Goal: Information Seeking & Learning: Learn about a topic

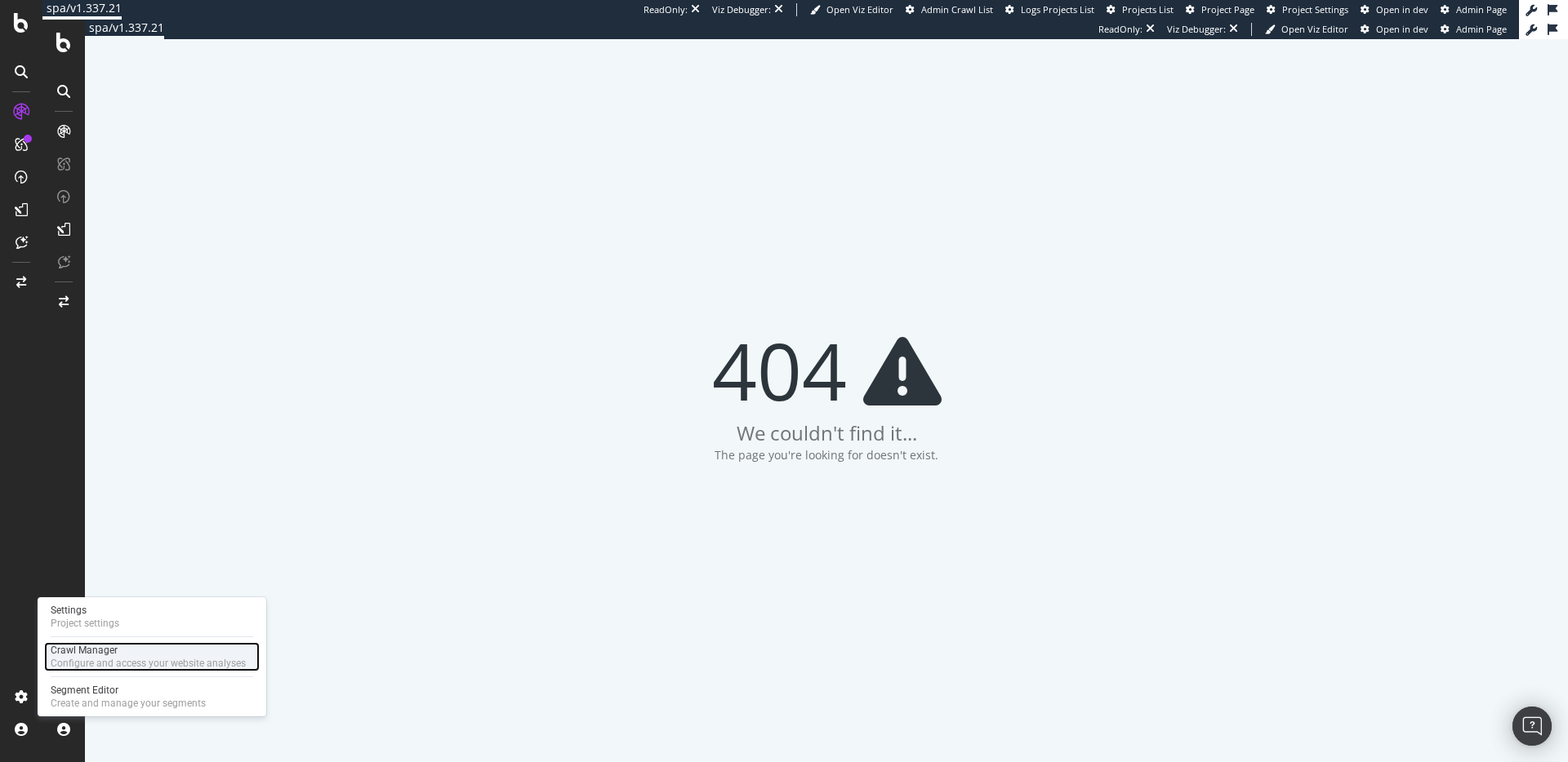
click at [115, 652] on div "Crawl Manager" at bounding box center [148, 651] width 195 height 13
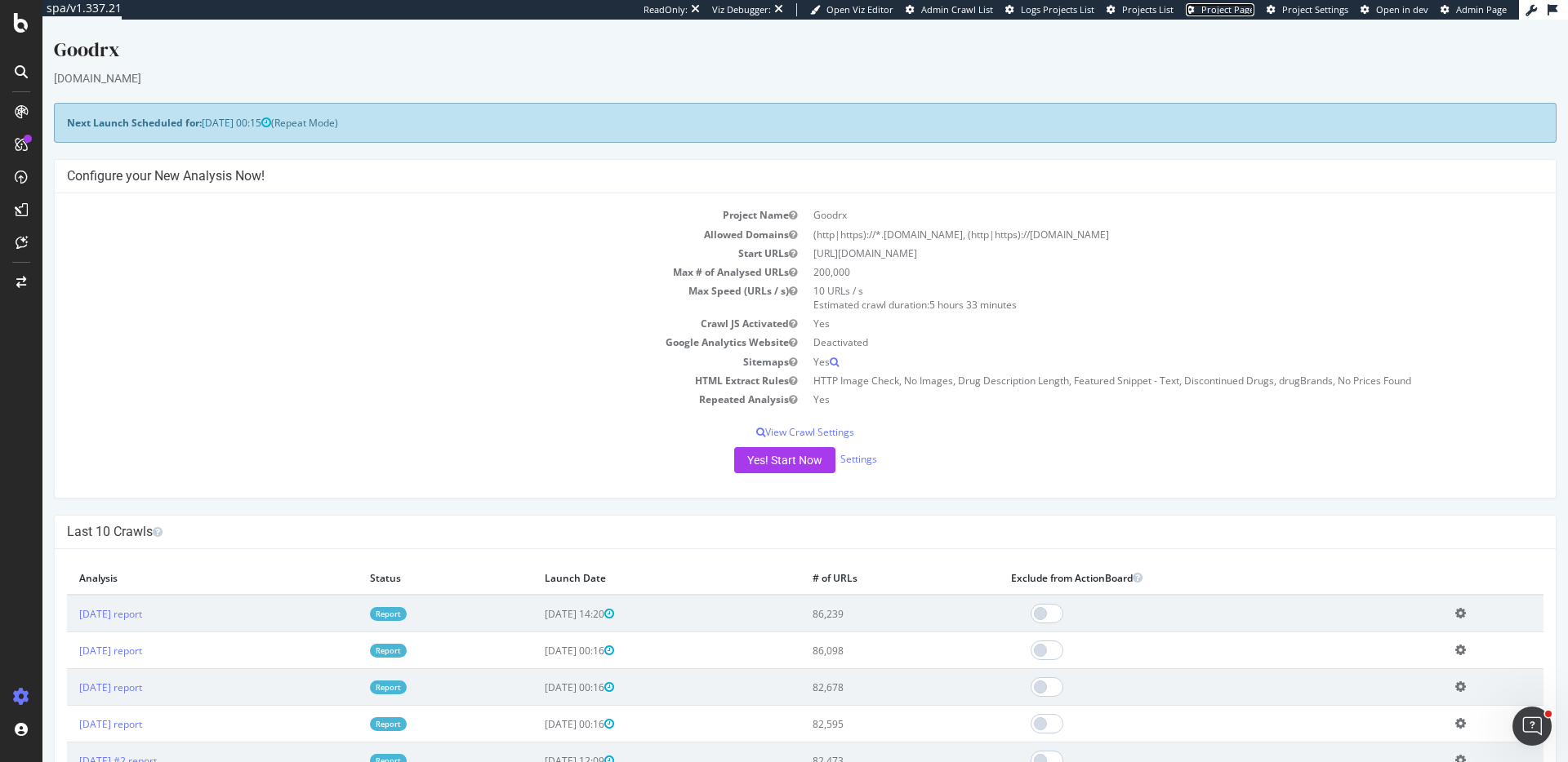
click at [1236, 10] on span "Project Page" at bounding box center [1227, 9] width 53 height 12
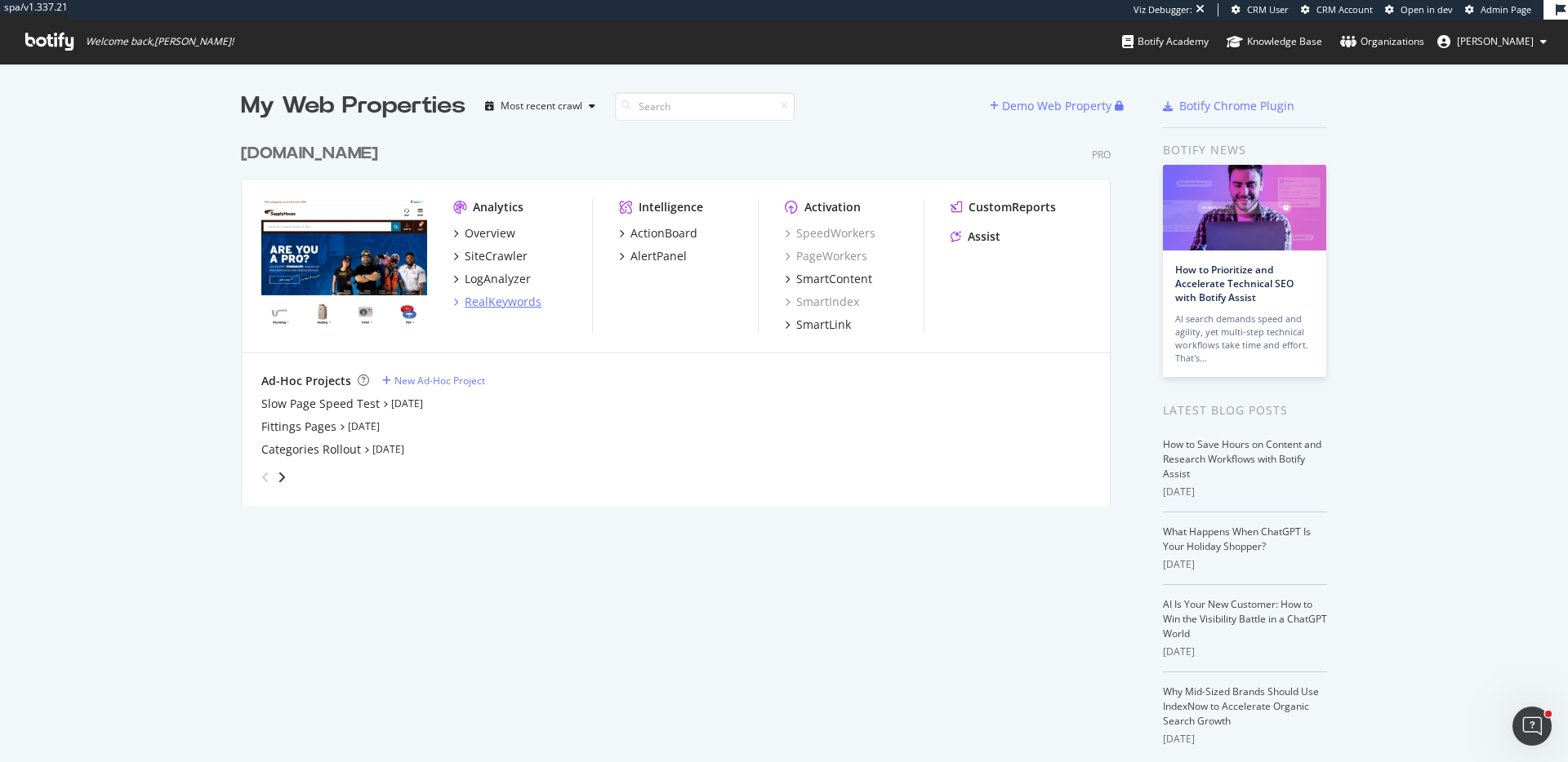
click at [507, 300] on div "RealKeywords" at bounding box center [503, 302] width 77 height 16
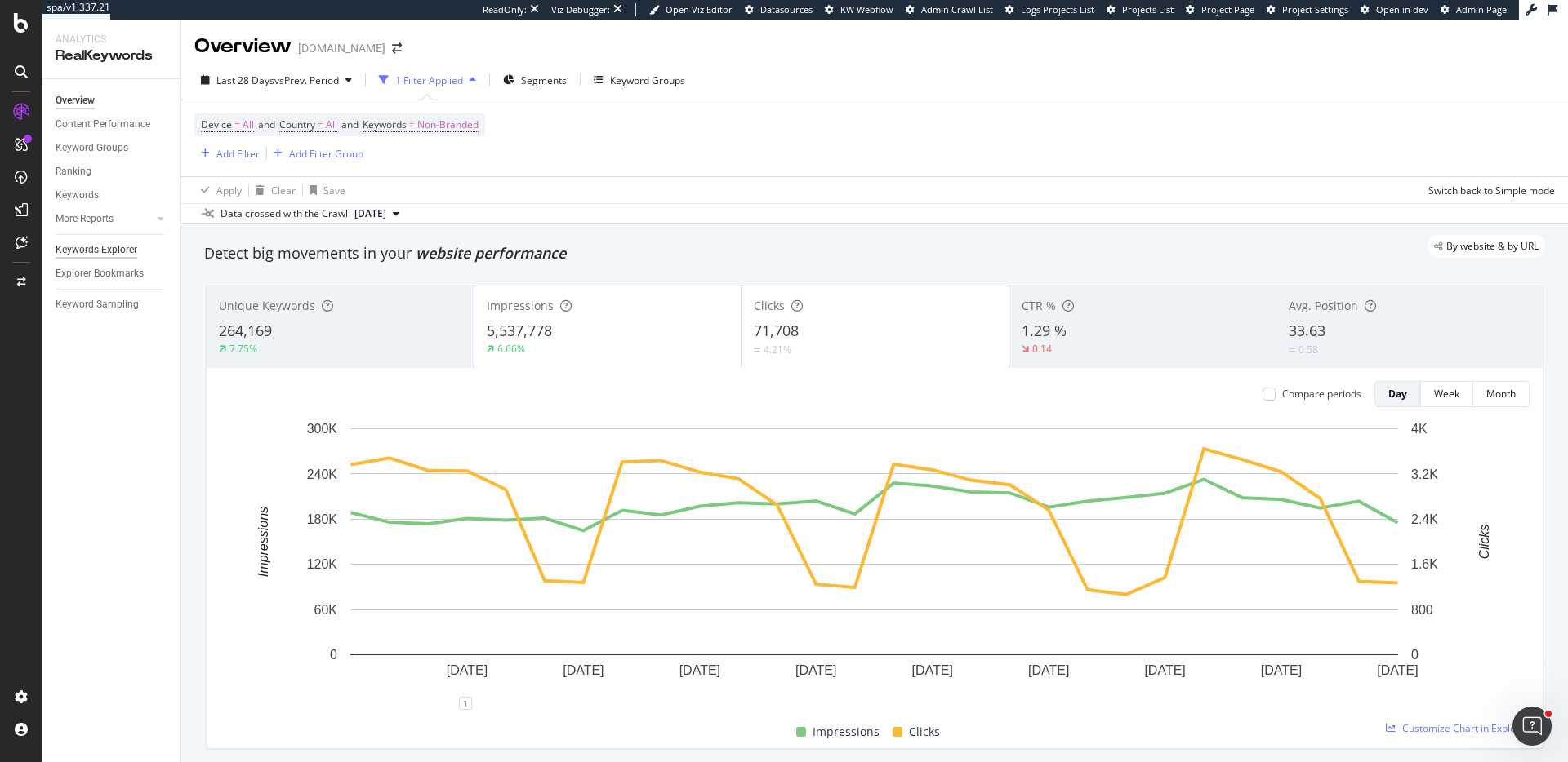
click at [121, 247] on div "Keywords Explorer" at bounding box center [97, 250] width 82 height 17
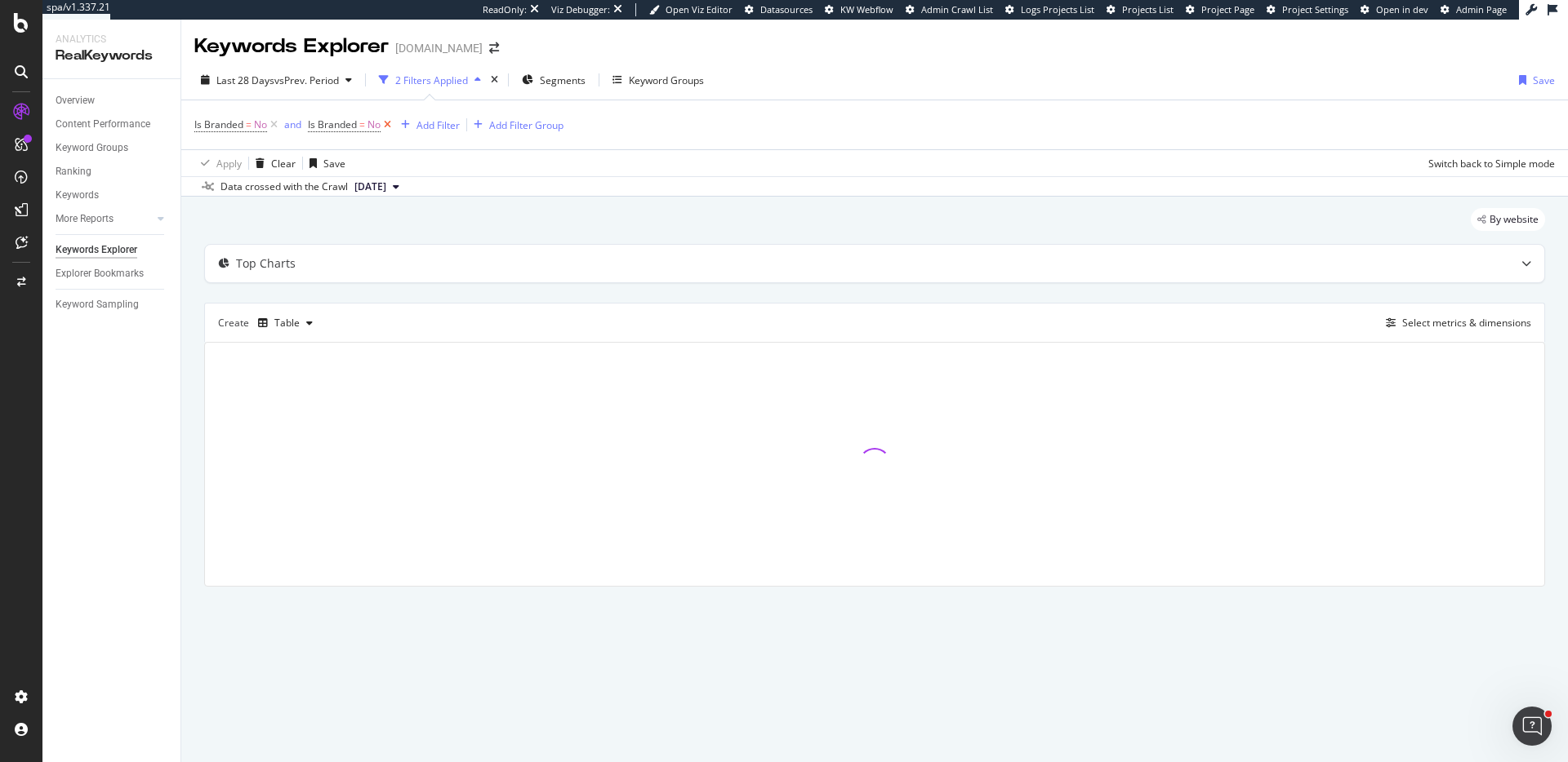
click at [391, 123] on icon at bounding box center [387, 125] width 14 height 16
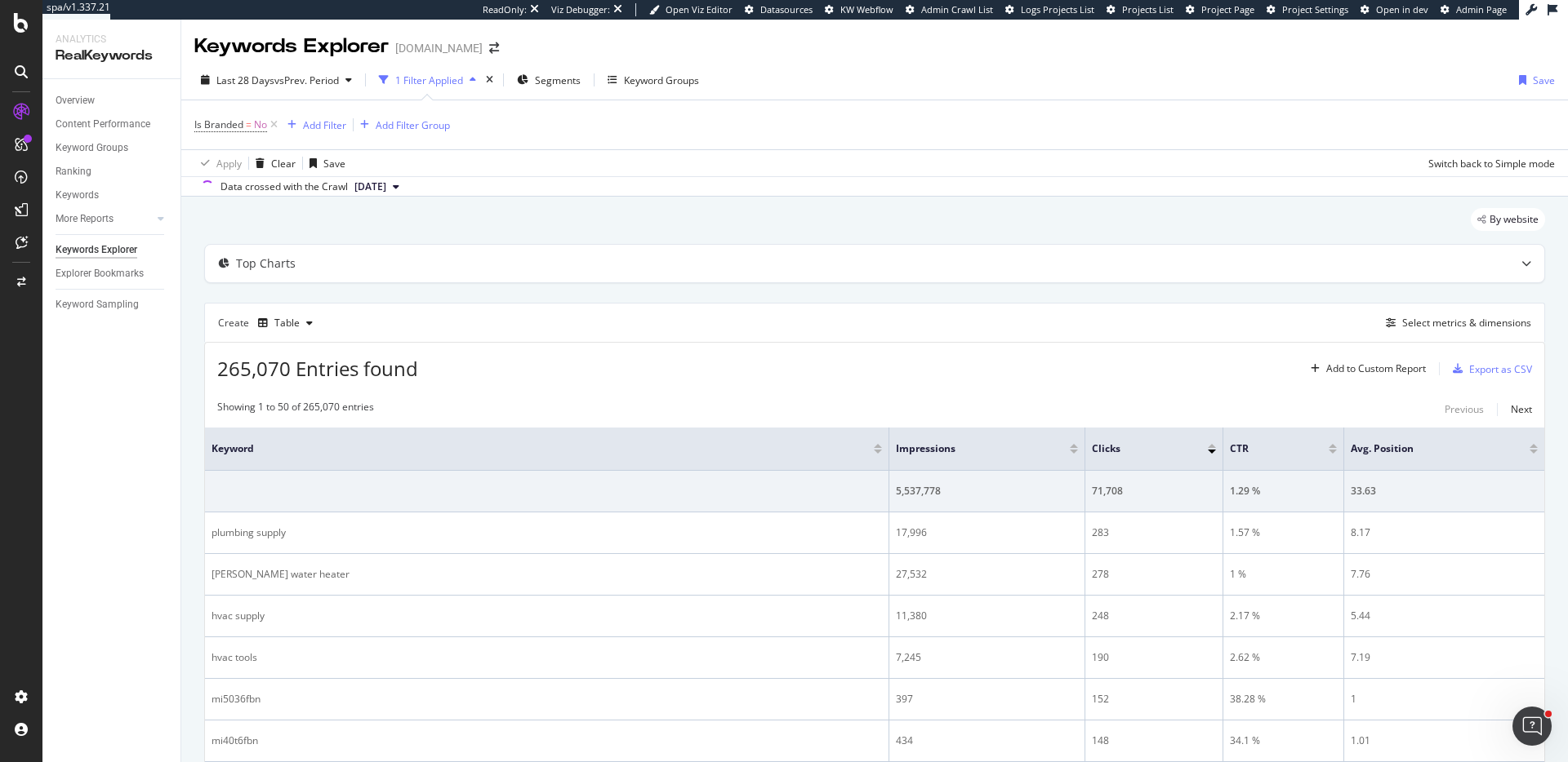
click at [422, 79] on div "1 Filter Applied" at bounding box center [429, 80] width 68 height 14
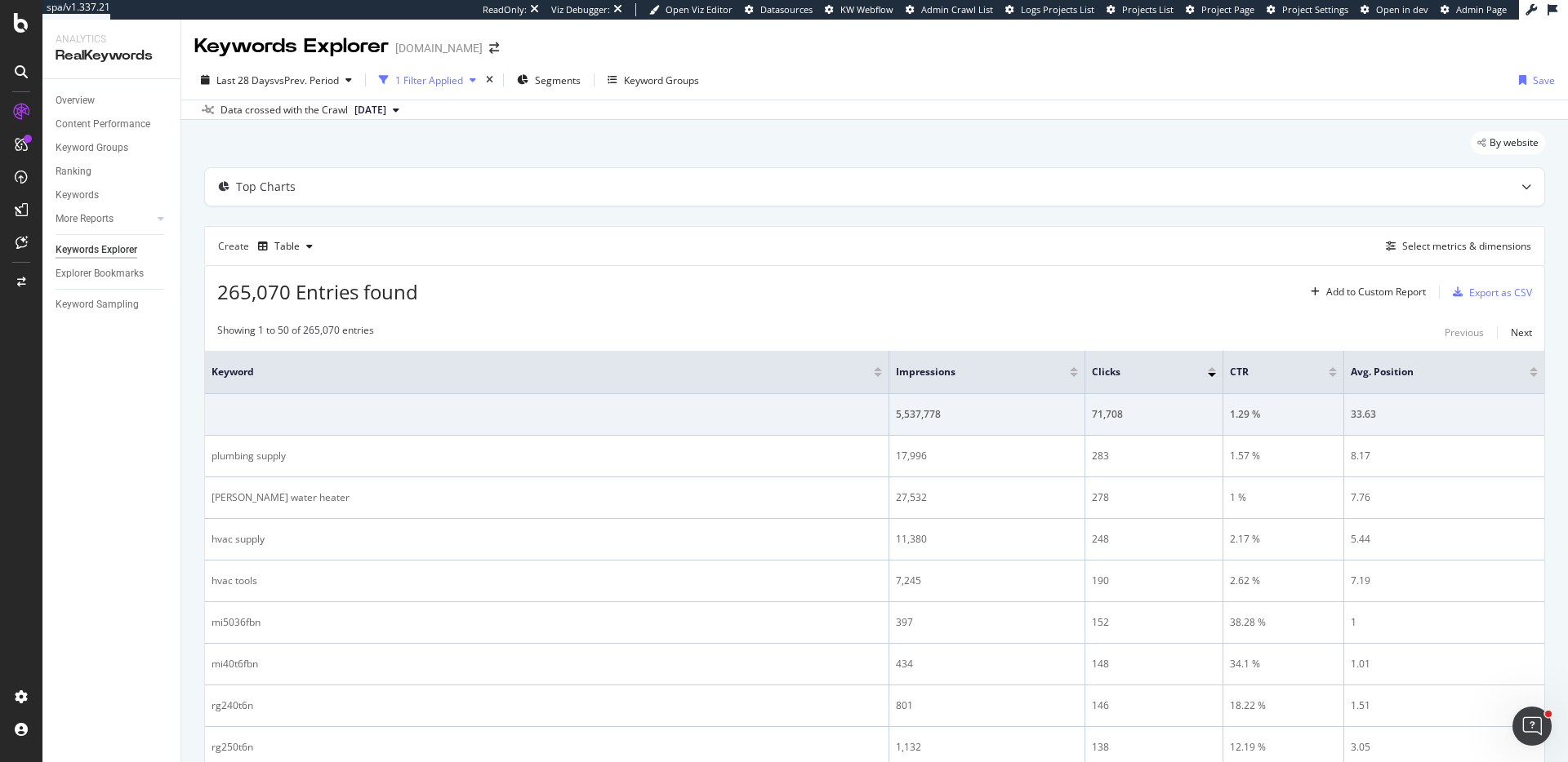
click at [432, 87] on div "1 Filter Applied" at bounding box center [429, 80] width 68 height 14
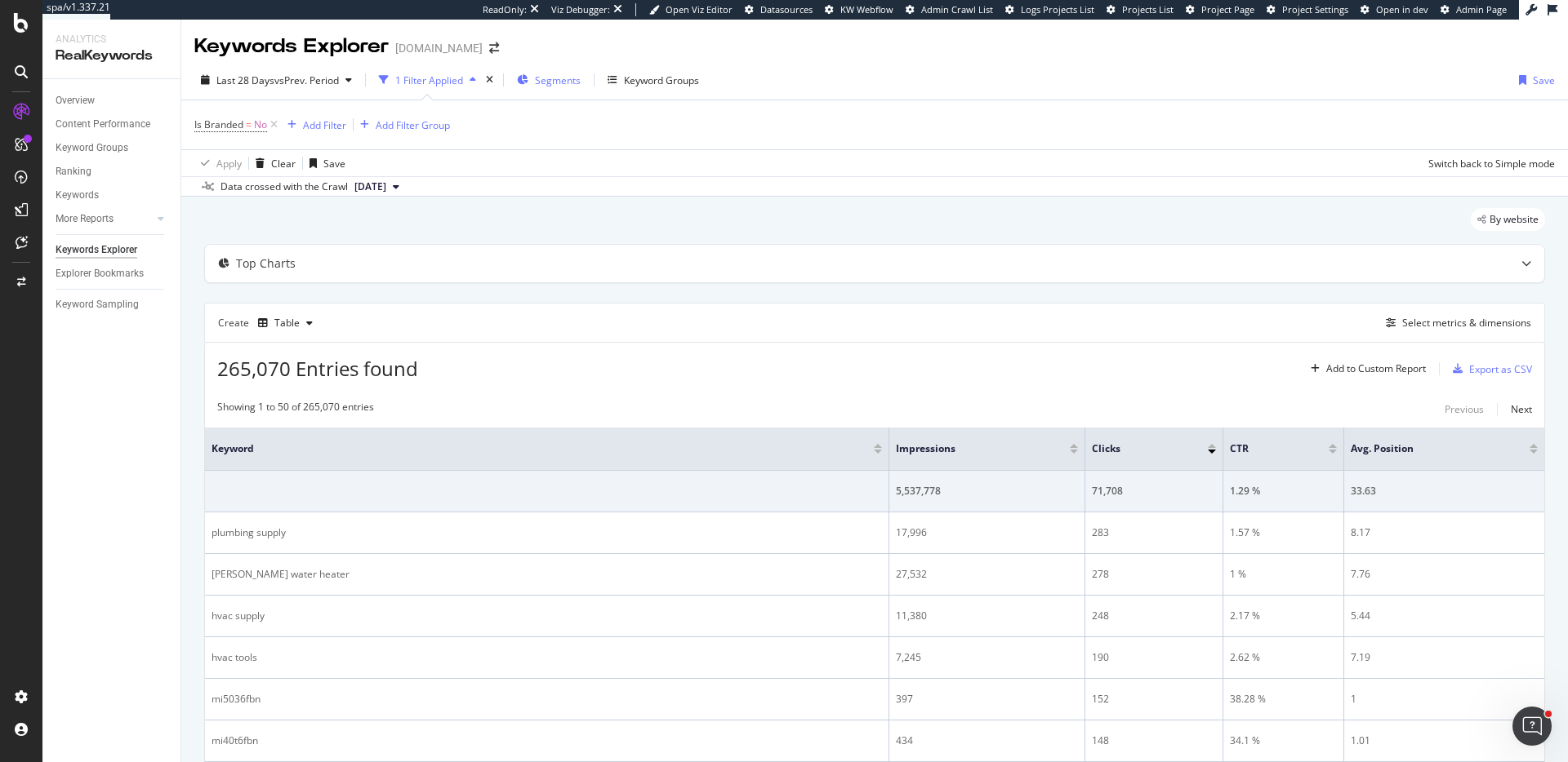
click at [554, 79] on span "Segments" at bounding box center [558, 80] width 46 height 14
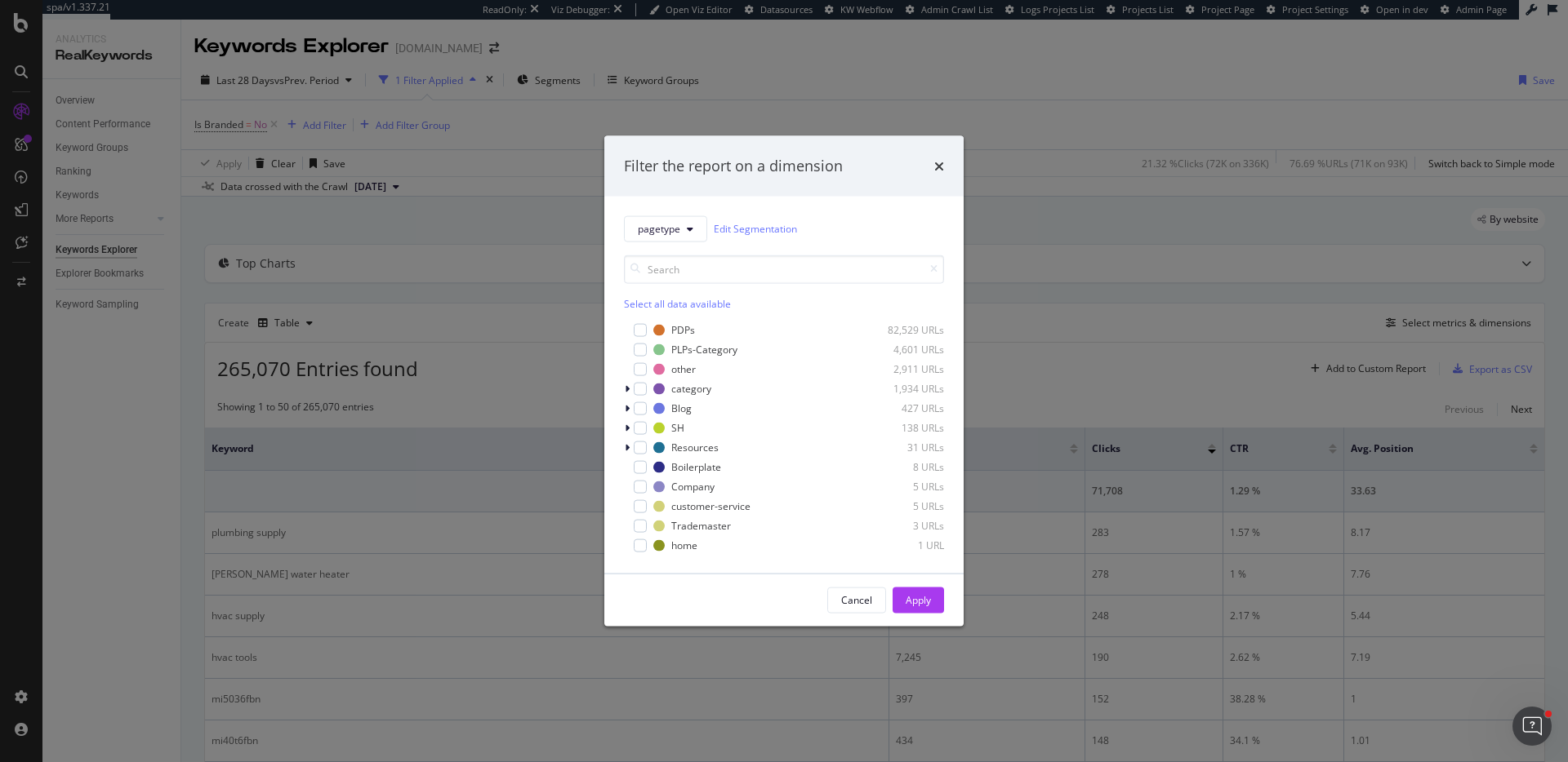
click at [523, 147] on div "Filter the report on a dimension pagetype Edit Segmentation Select all data ava…" at bounding box center [784, 381] width 1568 height 762
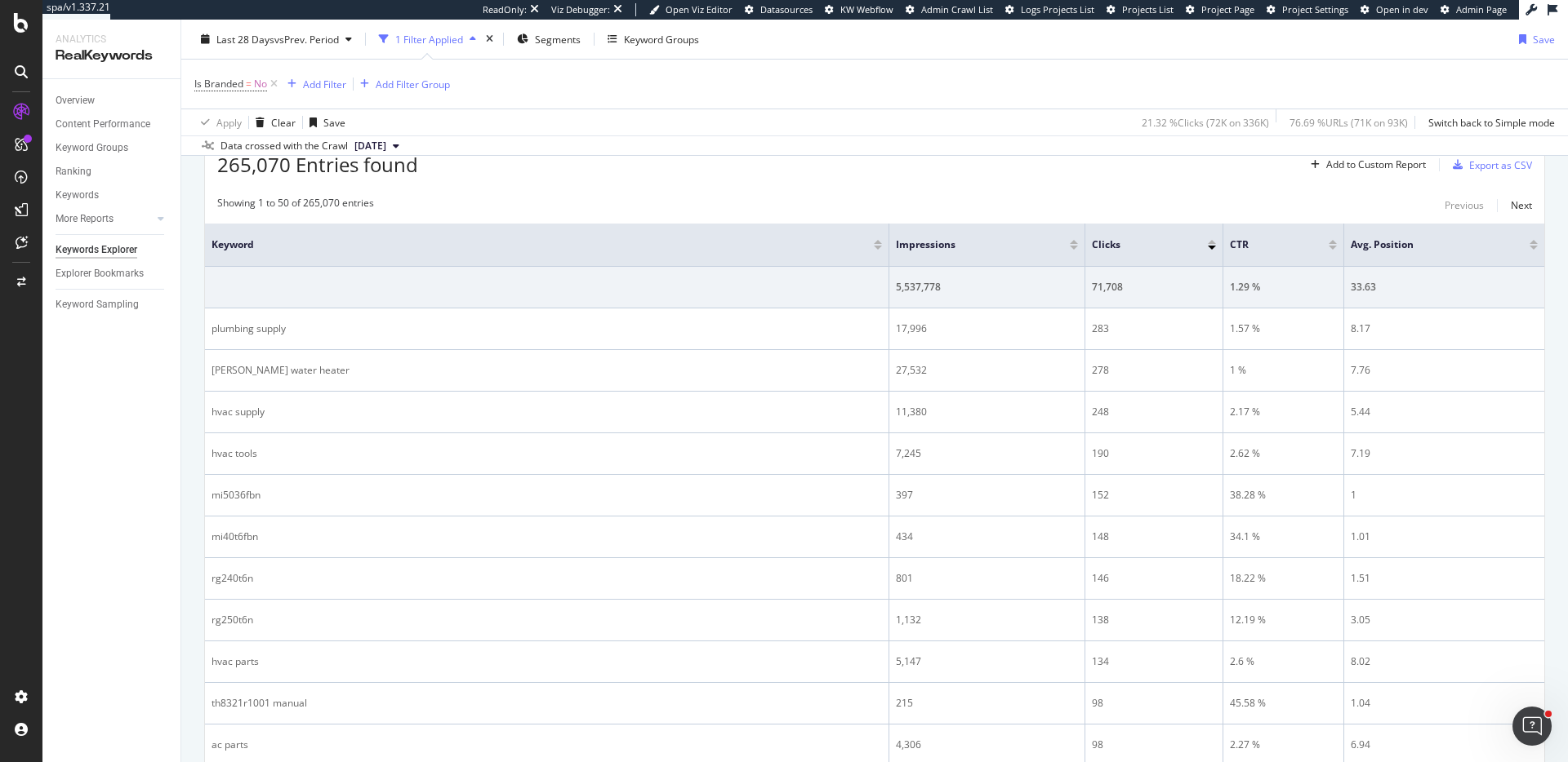
scroll to position [215, 0]
